Goal: Find contact information: Find contact information

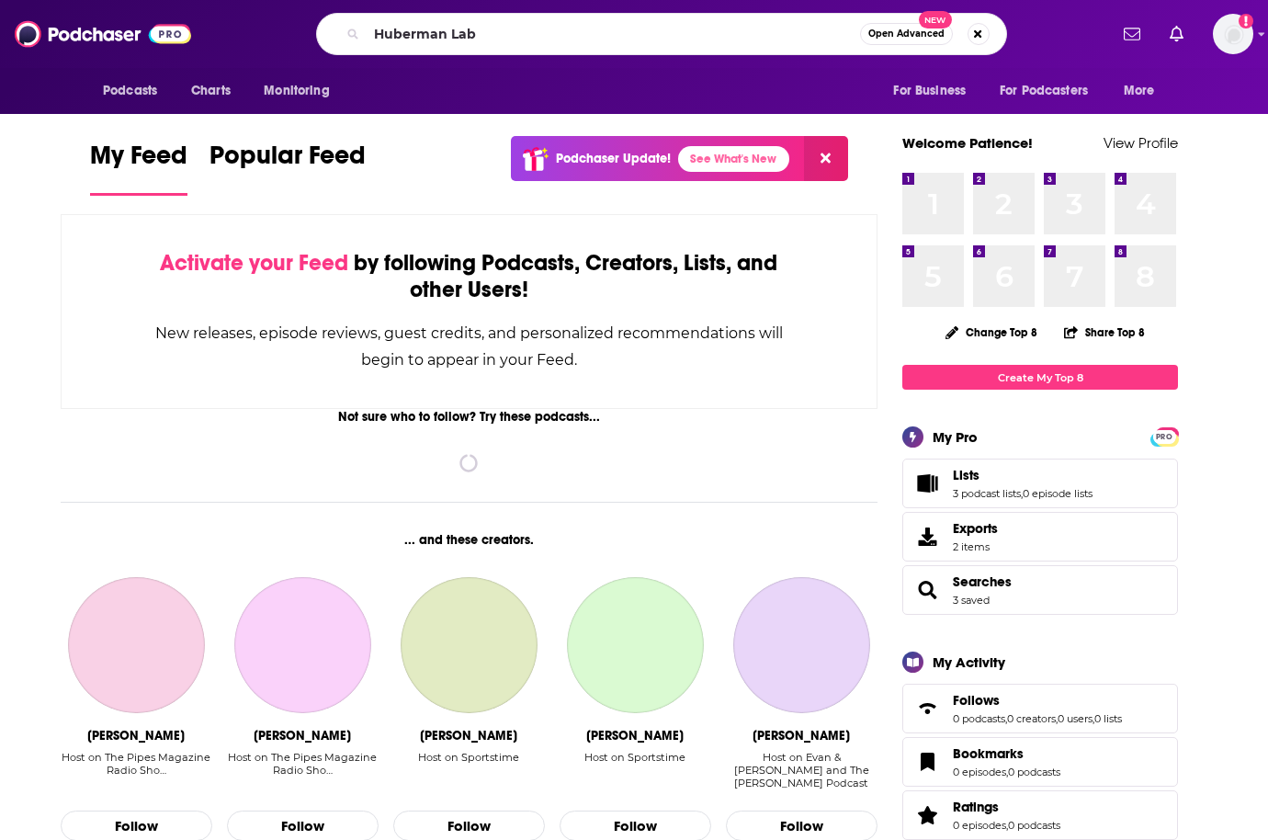
type input "Huberman Lab"
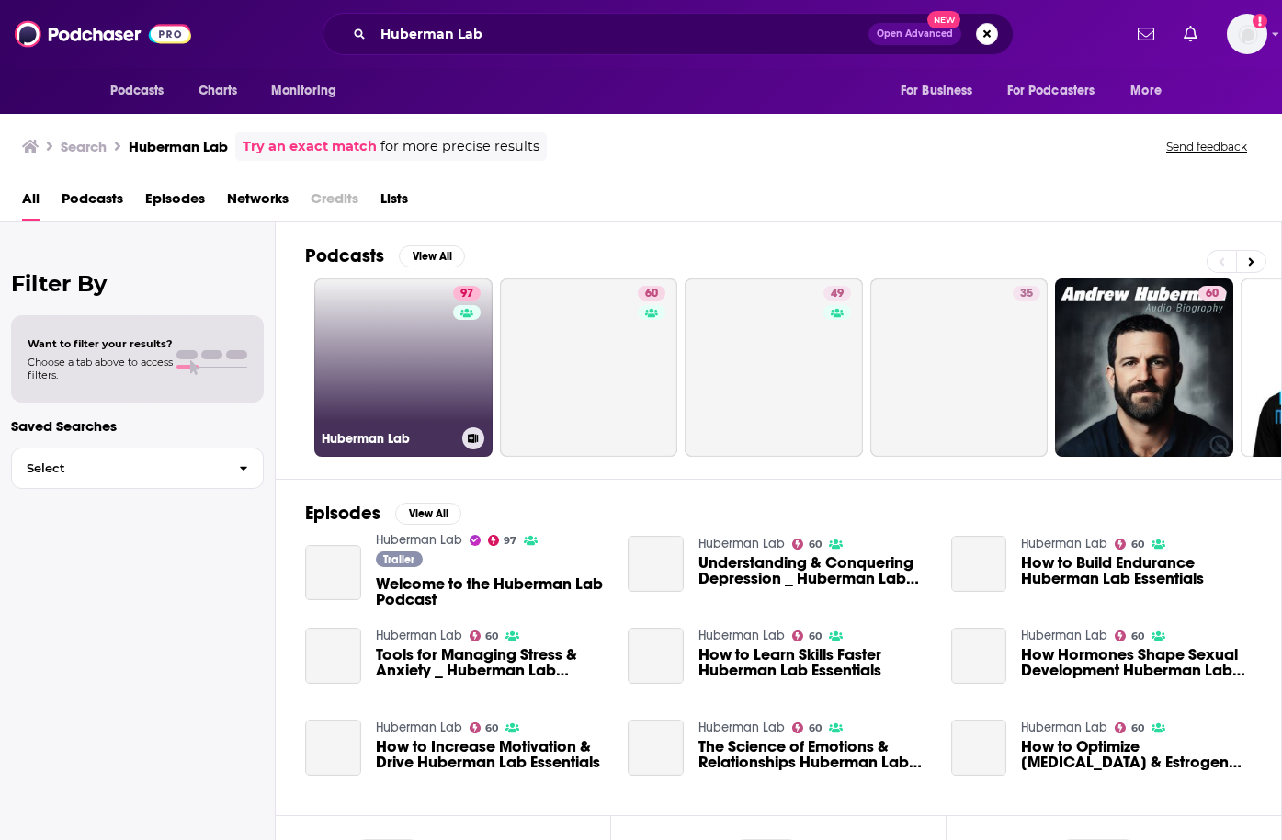
click at [364, 384] on link "97 Huberman Lab" at bounding box center [403, 367] width 178 height 178
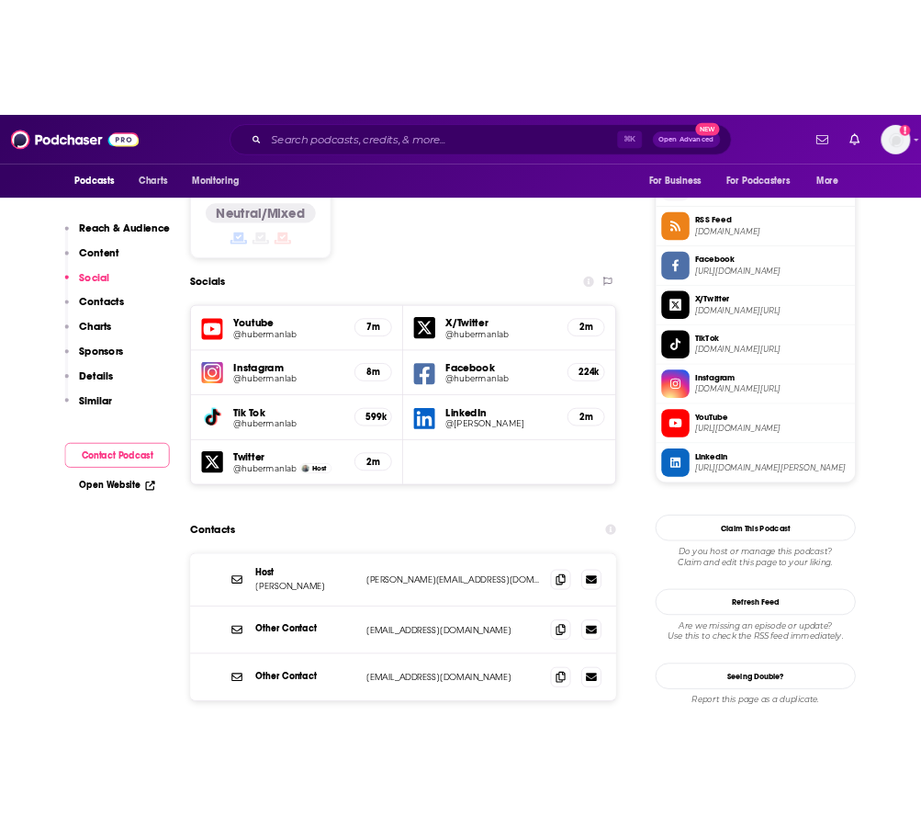
scroll to position [1635, 0]
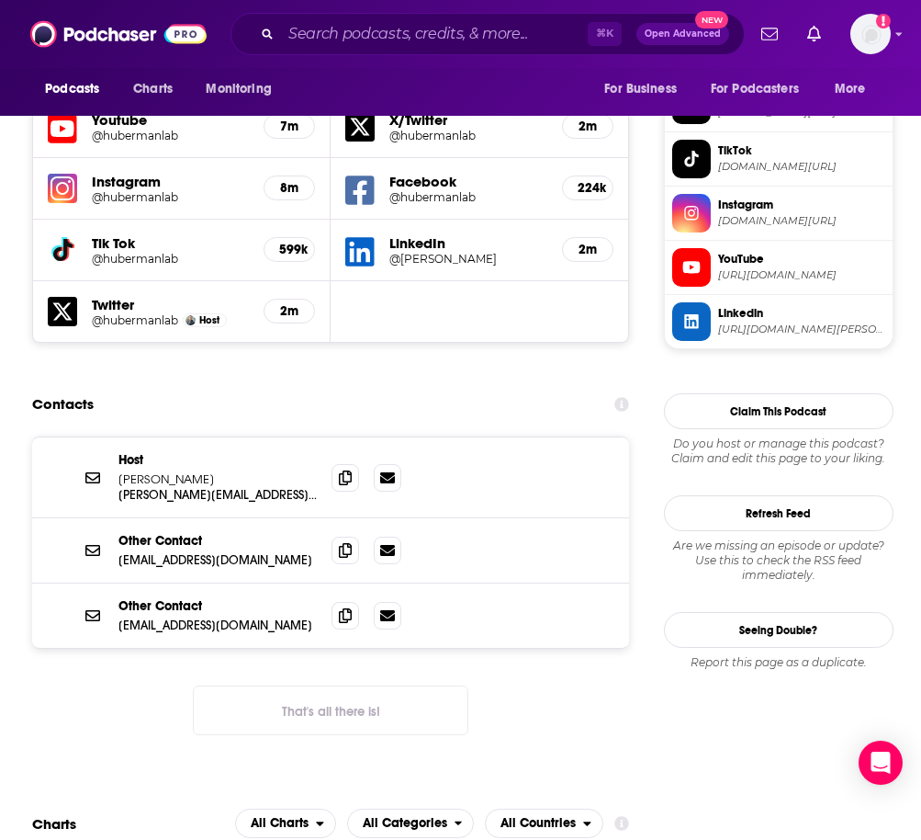
drag, startPoint x: 117, startPoint y: 351, endPoint x: 269, endPoint y: 352, distance: 152.5
click at [269, 437] on div "Host [PERSON_NAME] [PERSON_NAME][EMAIL_ADDRESS][DOMAIN_NAME] [PERSON_NAME][EMAI…" at bounding box center [330, 477] width 597 height 81
copy p "[PERSON_NAME]"
click at [347, 469] on icon at bounding box center [345, 476] width 13 height 15
click at [345, 542] on icon at bounding box center [345, 549] width 13 height 15
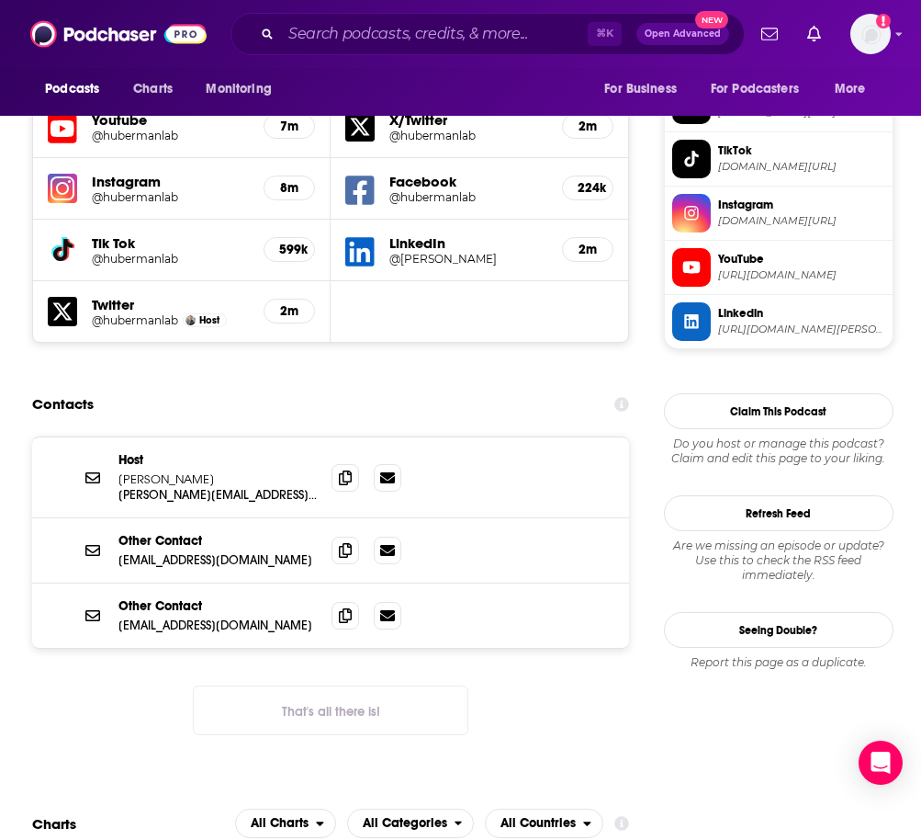
scroll to position [1694, 0]
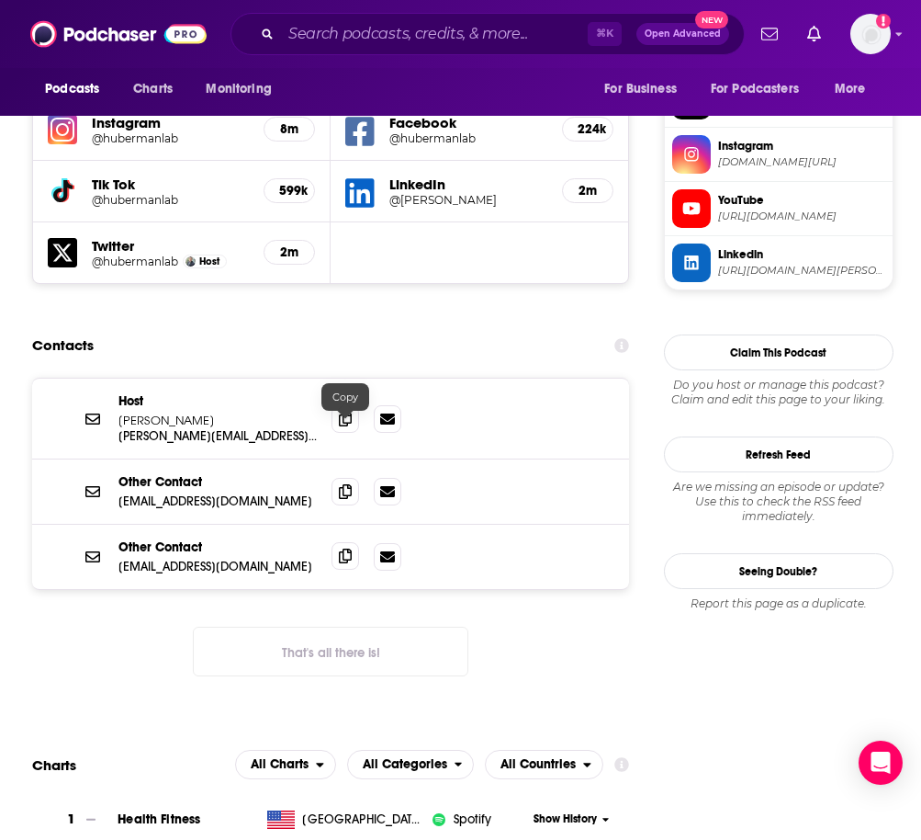
click at [349, 548] on icon at bounding box center [345, 555] width 13 height 15
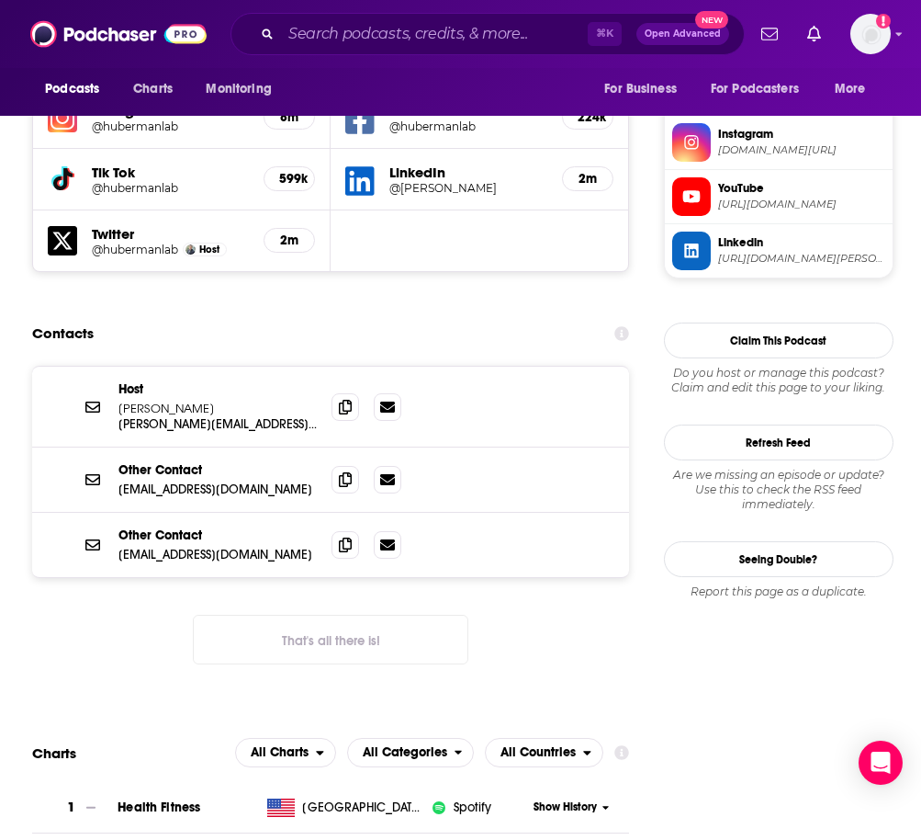
scroll to position [1357, 0]
